Goal: Task Accomplishment & Management: Use online tool/utility

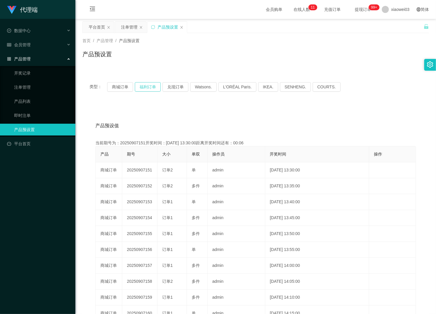
click at [146, 87] on button "福利订单" at bounding box center [148, 86] width 26 height 9
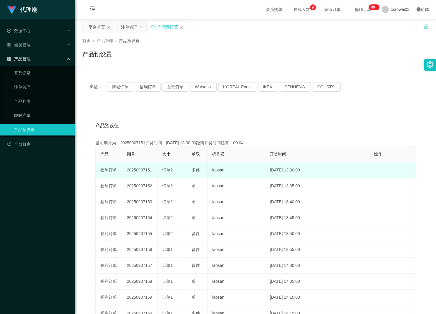
click at [139, 171] on td "20250907151" at bounding box center [139, 170] width 35 height 16
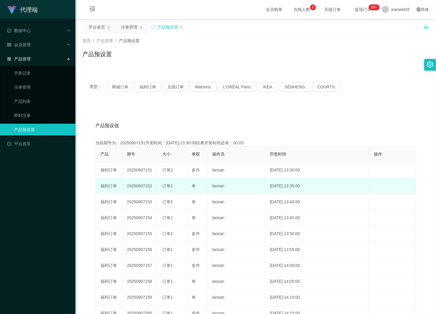
click at [138, 182] on td "20250907152" at bounding box center [139, 186] width 35 height 16
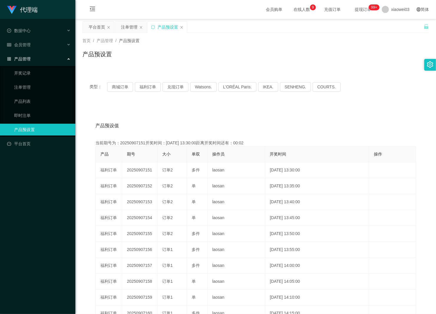
copy td "20250907152"
click at [124, 26] on div "注单管理" at bounding box center [129, 26] width 16 height 11
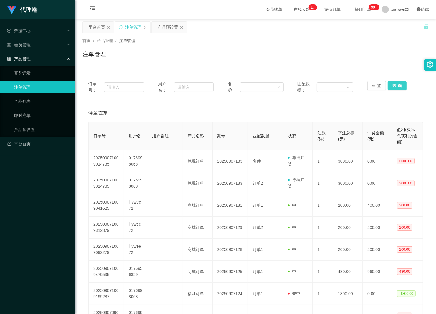
click at [396, 85] on button "查 询" at bounding box center [397, 85] width 19 height 9
click at [396, 85] on div "重 置 查 询" at bounding box center [395, 87] width 56 height 12
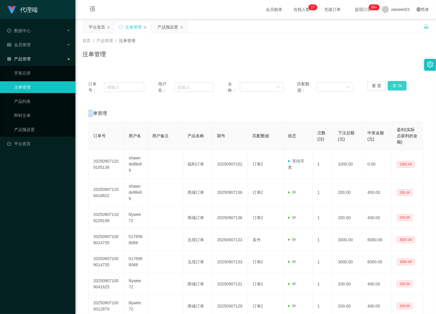
click at [396, 85] on button "查 询" at bounding box center [397, 85] width 19 height 9
click at [396, 85] on div "重 置 查 询" at bounding box center [395, 87] width 56 height 12
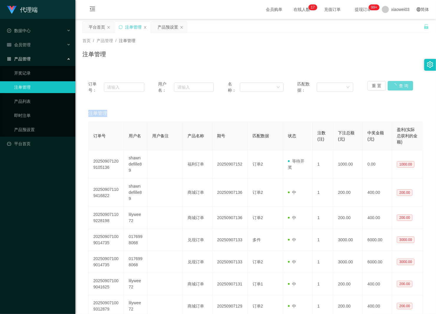
click at [396, 85] on div "重 置 查 询" at bounding box center [395, 87] width 56 height 12
click at [165, 31] on div "产品预设置" at bounding box center [168, 26] width 21 height 11
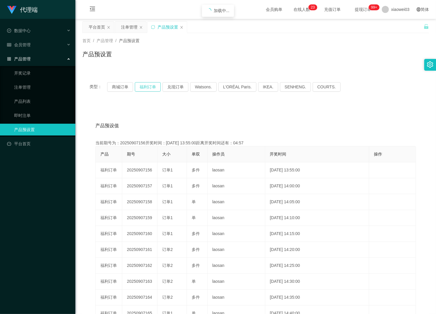
click at [142, 88] on button "福利订单" at bounding box center [148, 86] width 26 height 9
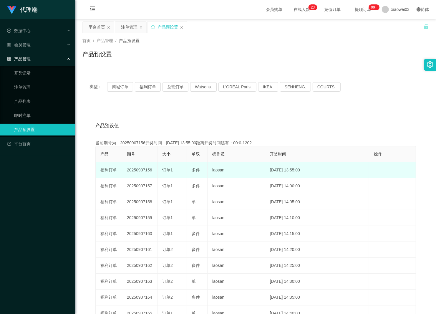
click at [142, 171] on td "20250907156" at bounding box center [139, 170] width 35 height 16
copy td "20250907156"
